Goal: Task Accomplishment & Management: Use online tool/utility

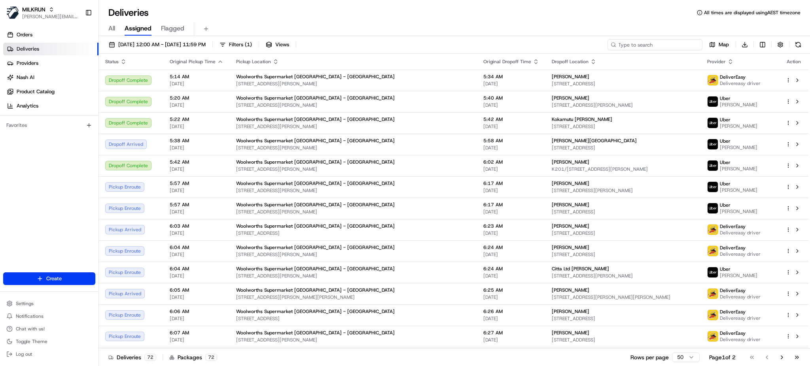
click at [669, 46] on input at bounding box center [655, 44] width 95 height 11
paste input "[PERSON_NAME]"
type input "[PERSON_NAME]"
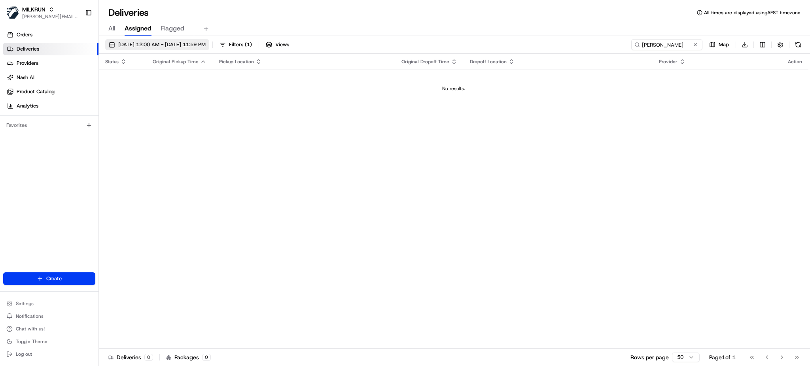
click at [205, 46] on span "[DATE] 12:00 AM - [DATE] 11:59 PM" at bounding box center [161, 44] width 87 height 7
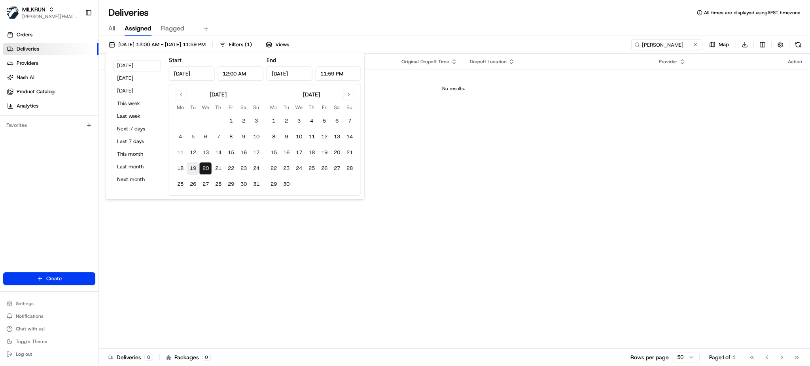
click at [194, 169] on button "19" at bounding box center [193, 168] width 13 height 13
type input "[DATE]"
click at [193, 169] on button "19" at bounding box center [193, 168] width 13 height 13
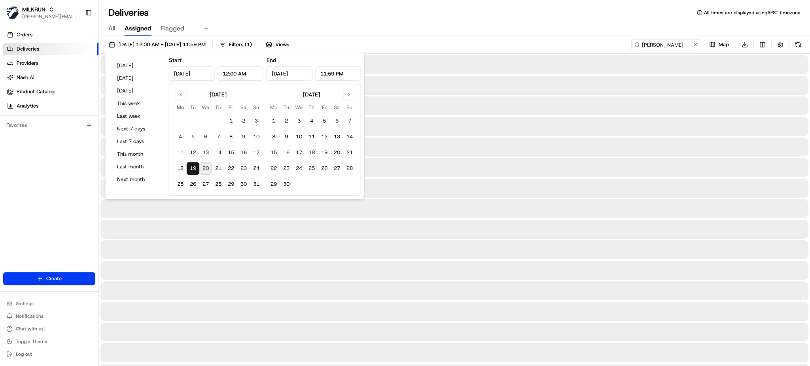
click at [193, 169] on button "19" at bounding box center [193, 168] width 13 height 13
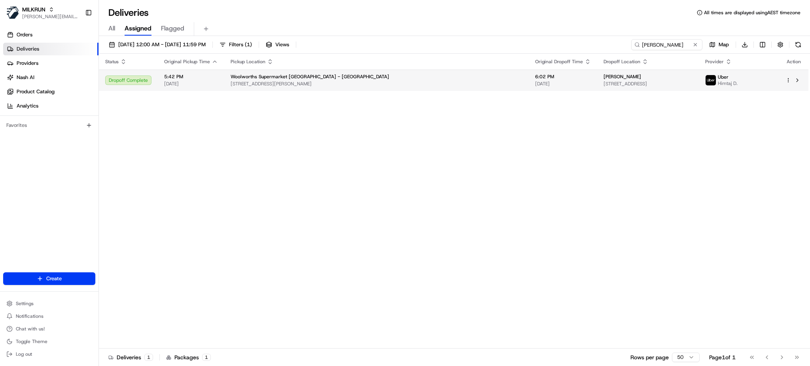
click at [535, 85] on span "[DATE]" at bounding box center [563, 84] width 56 height 6
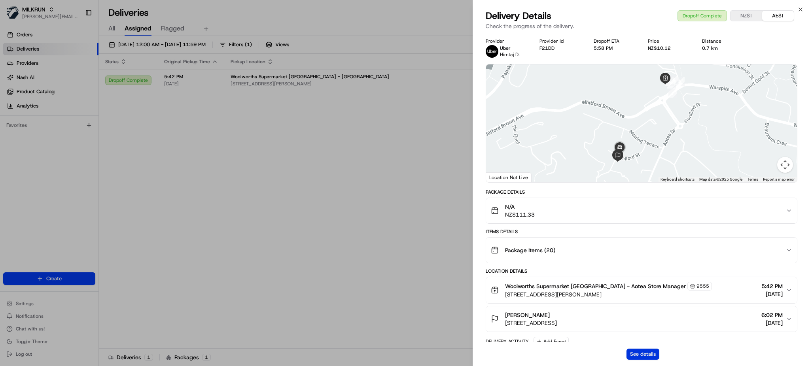
click at [646, 352] on button "See details" at bounding box center [643, 354] width 33 height 11
click at [635, 354] on button "See details" at bounding box center [643, 354] width 33 height 11
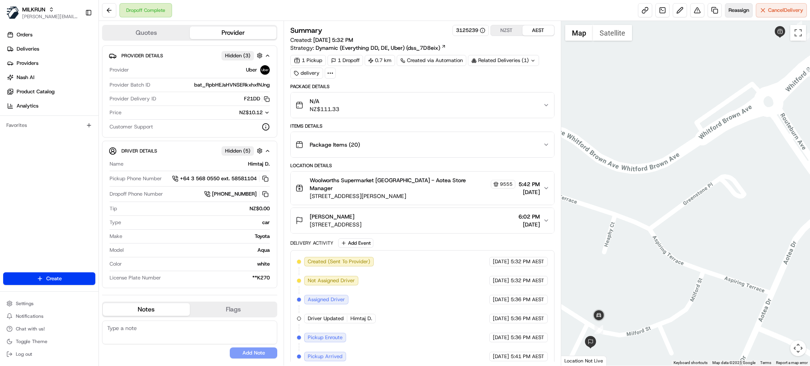
click at [739, 6] on button "Reassign" at bounding box center [739, 10] width 28 height 14
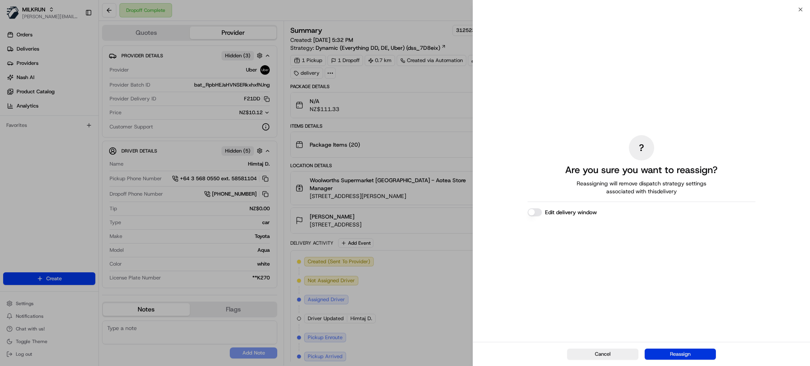
click at [666, 354] on button "Reassign" at bounding box center [680, 354] width 71 height 11
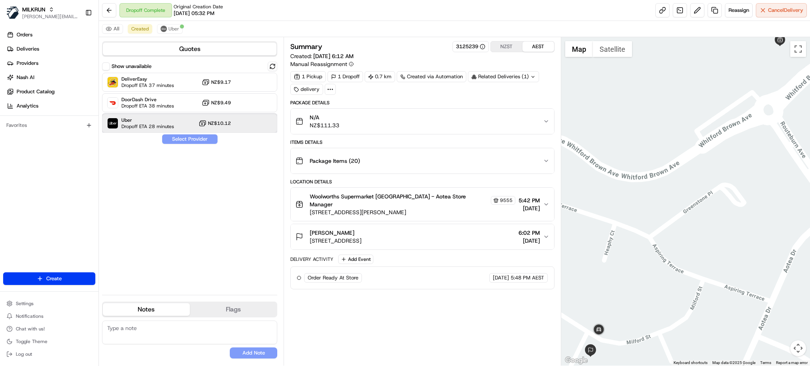
click at [159, 127] on span "Dropoff ETA 28 minutes" at bounding box center [147, 126] width 53 height 6
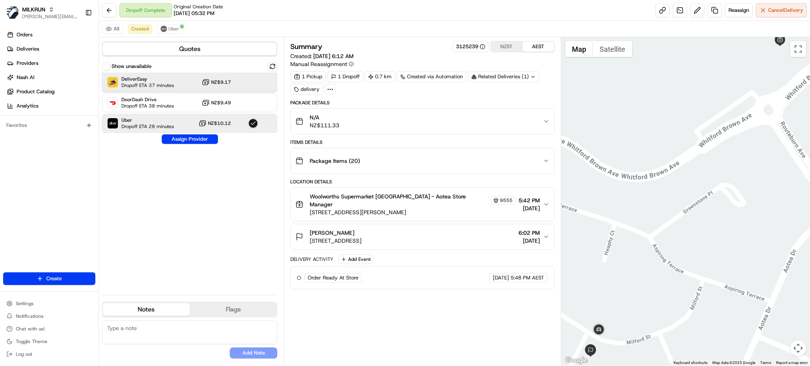
click at [177, 83] on div "DeliverEasy Dropoff ETA 37 minutes NZ$9.17" at bounding box center [189, 82] width 175 height 19
click at [195, 140] on button "Assign Provider" at bounding box center [190, 139] width 56 height 9
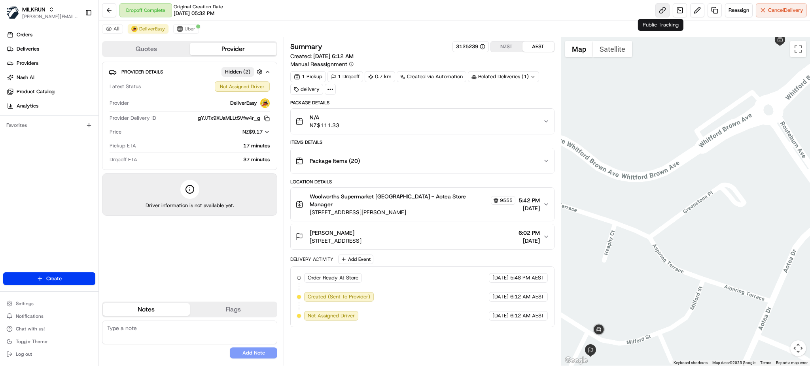
click at [663, 11] on link at bounding box center [663, 10] width 14 height 14
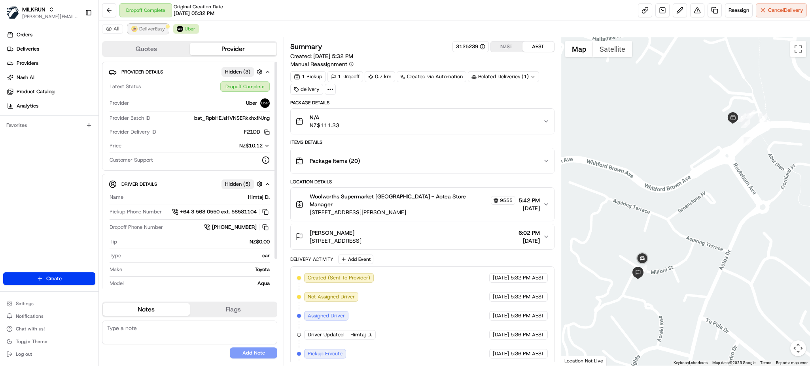
click at [161, 30] on span "DeliverEasy" at bounding box center [152, 29] width 26 height 6
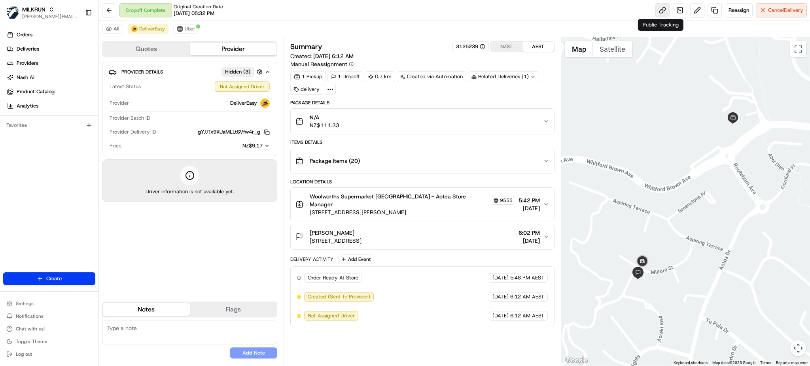
click at [664, 12] on link at bounding box center [663, 10] width 14 height 14
